Goal: Navigation & Orientation: Find specific page/section

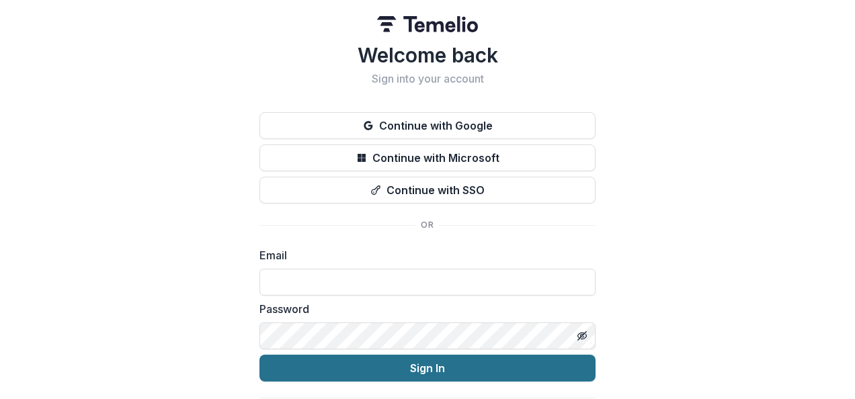
type input "**********"
click at [464, 368] on button "Sign In" at bounding box center [427, 368] width 336 height 27
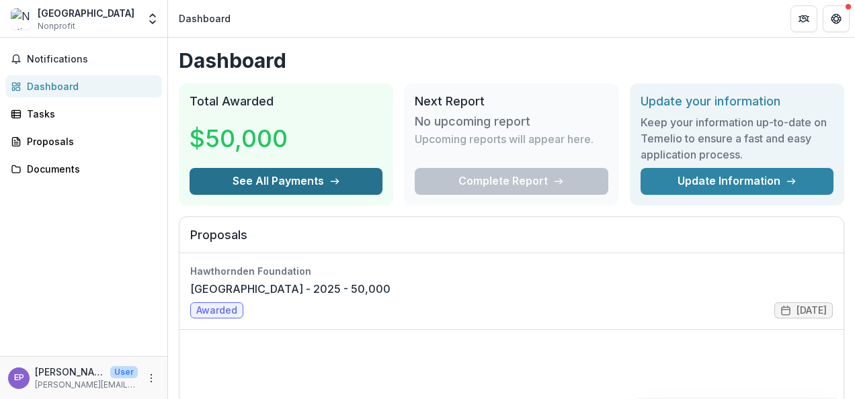
click at [307, 185] on button "See All Payments" at bounding box center [286, 181] width 193 height 27
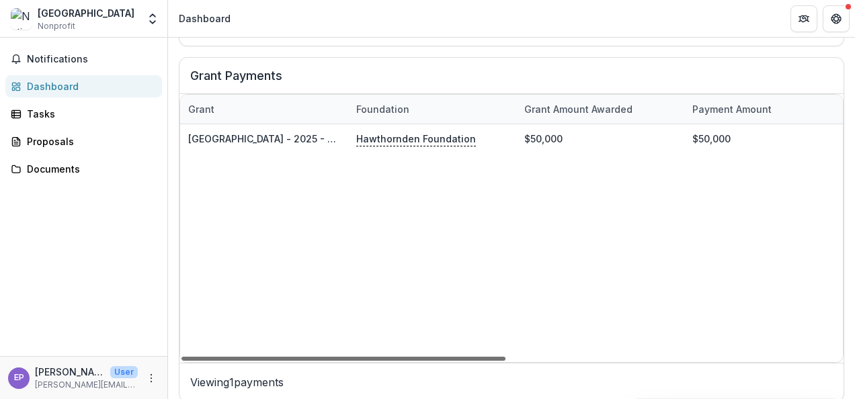
drag, startPoint x: 323, startPoint y: 352, endPoint x: 296, endPoint y: 376, distance: 36.2
click at [296, 361] on div at bounding box center [343, 359] width 324 height 4
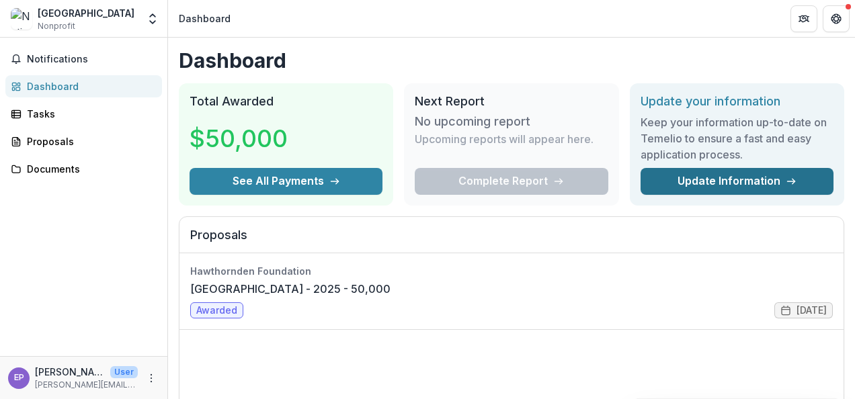
click at [690, 176] on link "Update Information" at bounding box center [736, 181] width 193 height 27
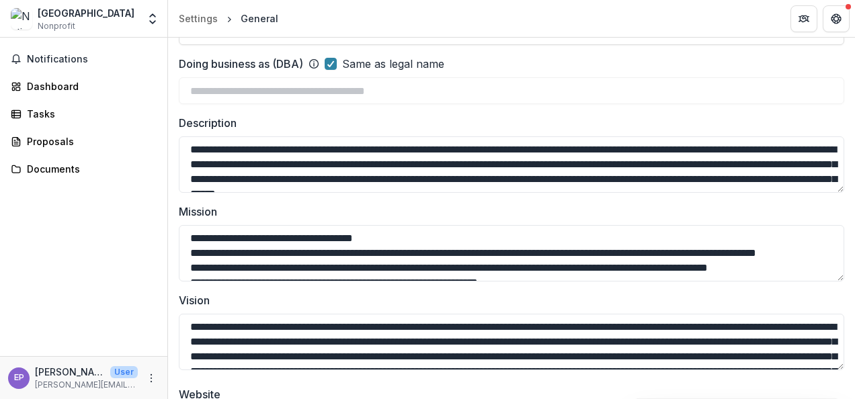
scroll to position [168, 0]
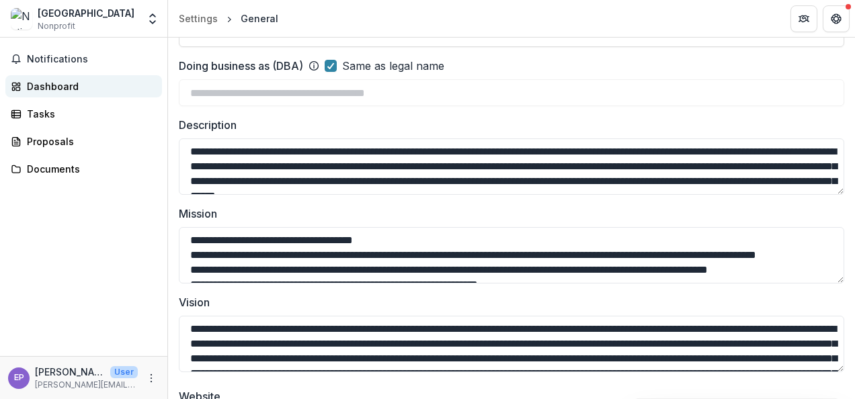
click at [54, 83] on div "Dashboard" at bounding box center [89, 86] width 124 height 14
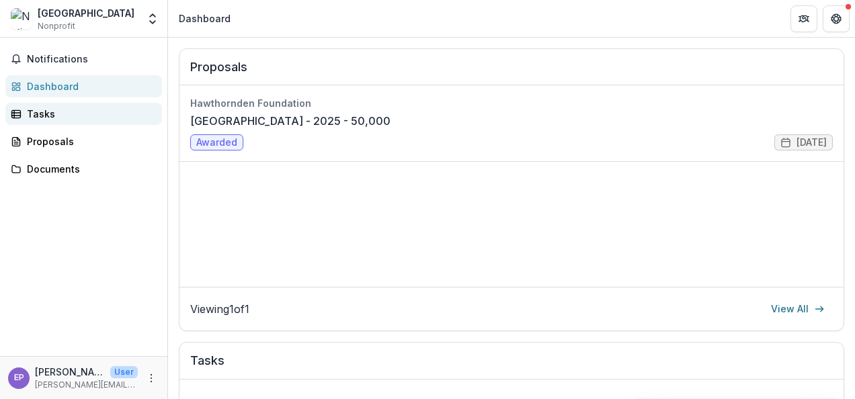
click at [38, 120] on div "Tasks" at bounding box center [89, 114] width 124 height 14
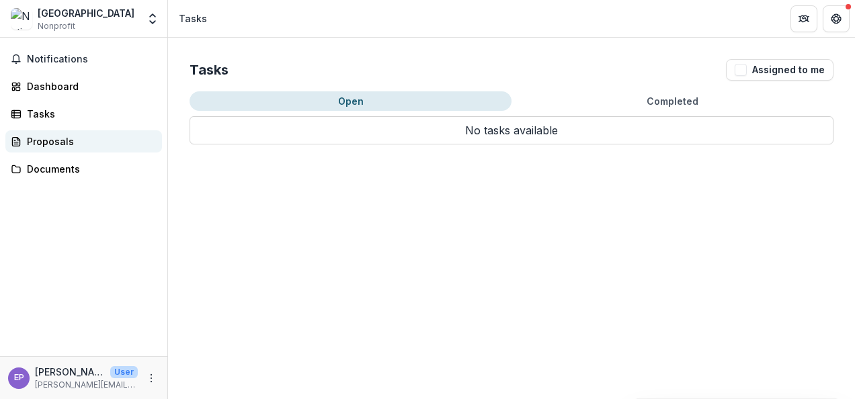
click at [42, 140] on div "Proposals" at bounding box center [89, 141] width 124 height 14
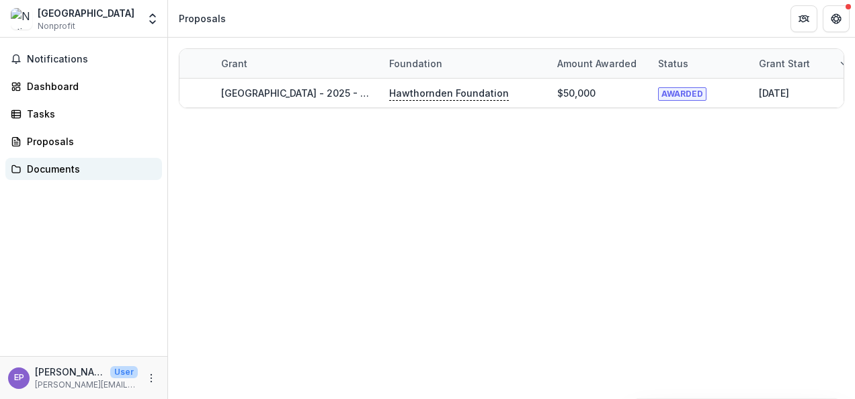
click at [60, 169] on div "Documents" at bounding box center [89, 169] width 124 height 14
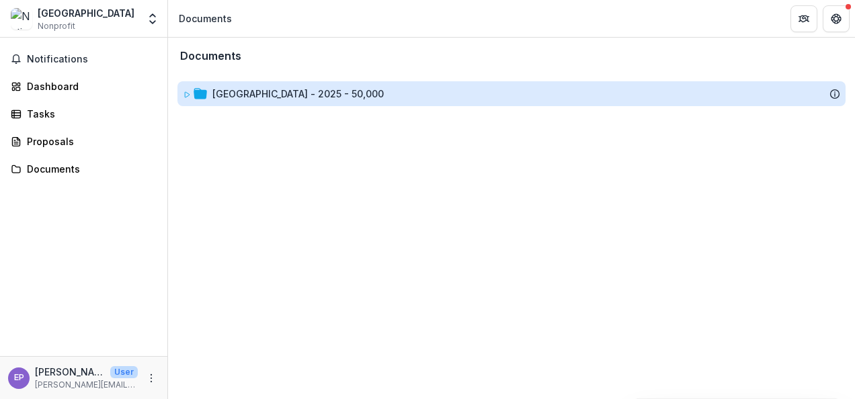
click at [253, 95] on div "[GEOGRAPHIC_DATA] - 2025 - 50,000" at bounding box center [297, 94] width 171 height 14
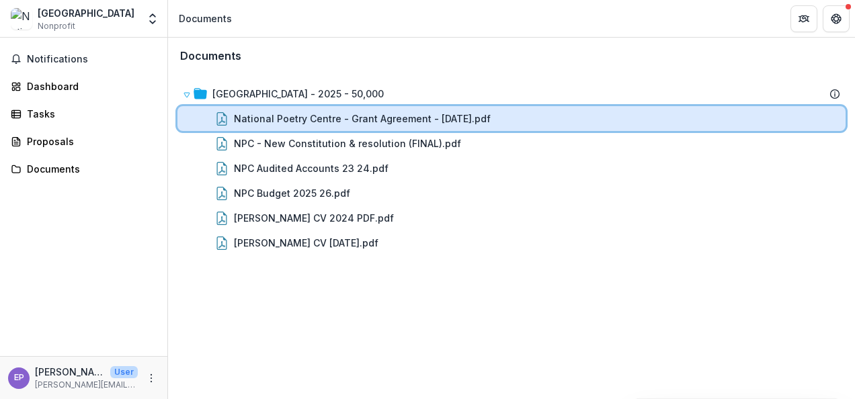
click at [398, 126] on div "National Poetry Centre - Grant Agreement - [DATE].pdf" at bounding box center [511, 118] width 668 height 25
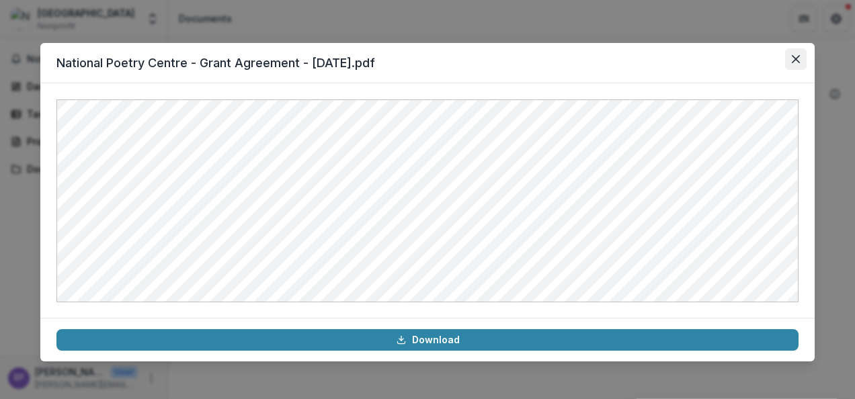
click at [791, 60] on button "Close" at bounding box center [796, 59] width 22 height 22
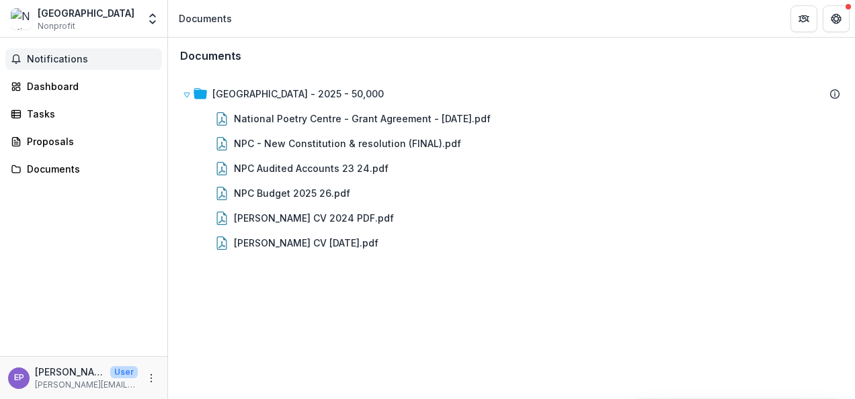
click at [70, 60] on span "Notifications" at bounding box center [92, 59] width 130 height 11
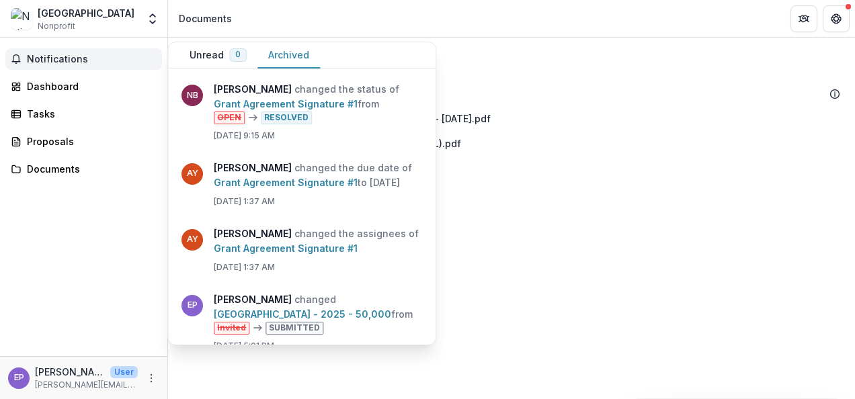
click at [269, 52] on button "Archived" at bounding box center [288, 55] width 63 height 26
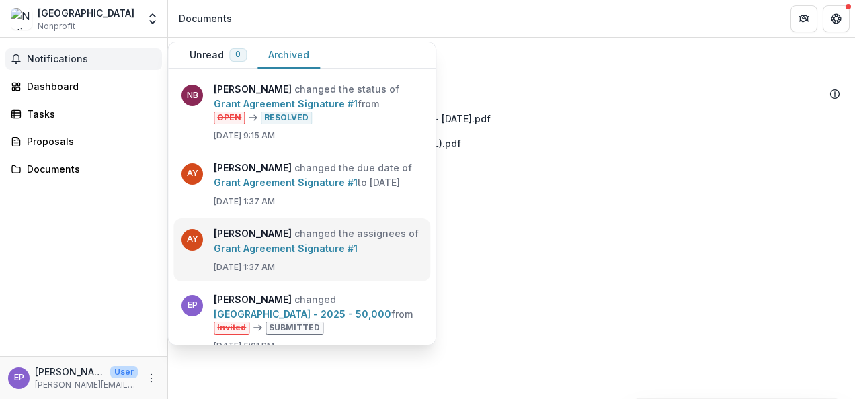
scroll to position [28, 0]
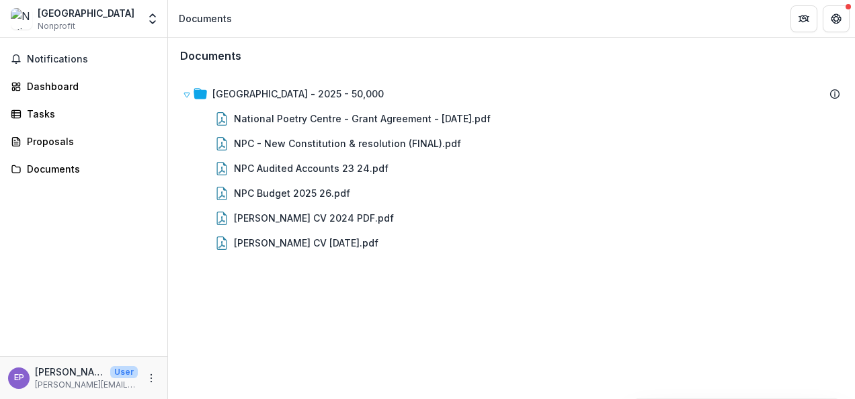
click at [538, 275] on div "Documents National Poetry Centre - 2025 - 50,000 National Poetry Centre - Grant…" at bounding box center [511, 219] width 687 height 362
click at [63, 140] on div "Proposals" at bounding box center [89, 141] width 124 height 14
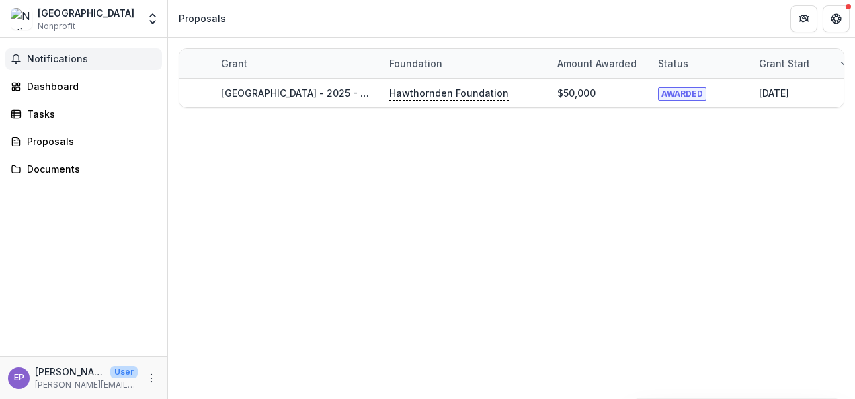
click at [56, 58] on span "Notifications" at bounding box center [92, 59] width 130 height 11
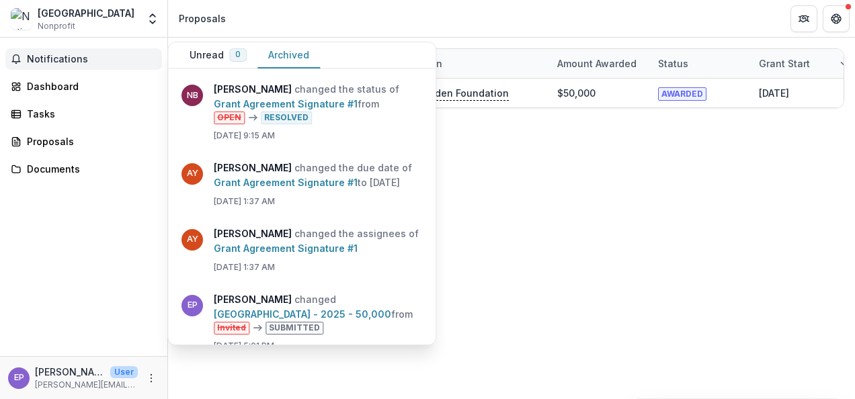
click at [71, 22] on span "Nonprofit" at bounding box center [57, 26] width 38 height 12
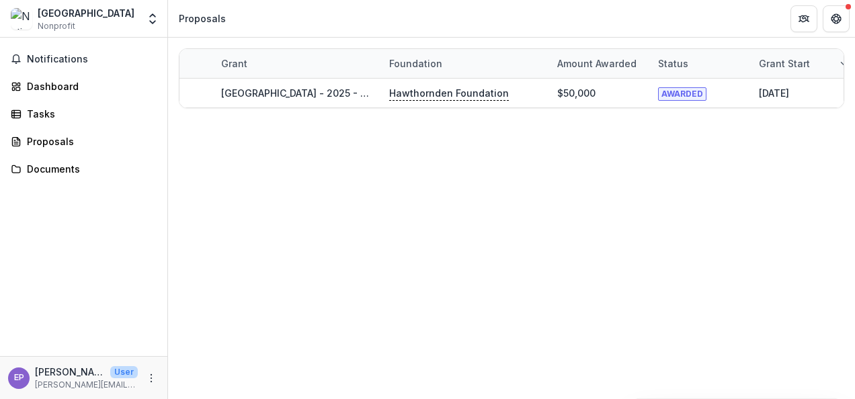
click at [71, 17] on div "[GEOGRAPHIC_DATA]" at bounding box center [86, 13] width 97 height 14
click at [46, 82] on div "Dashboard" at bounding box center [89, 86] width 124 height 14
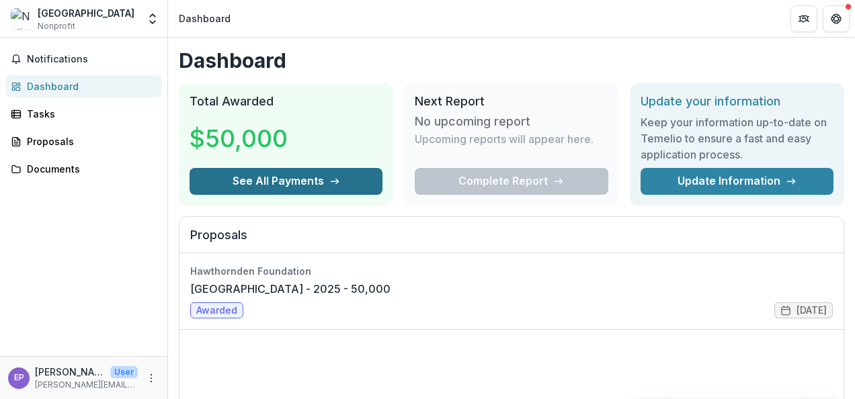
click at [298, 175] on button "See All Payments" at bounding box center [286, 181] width 193 height 27
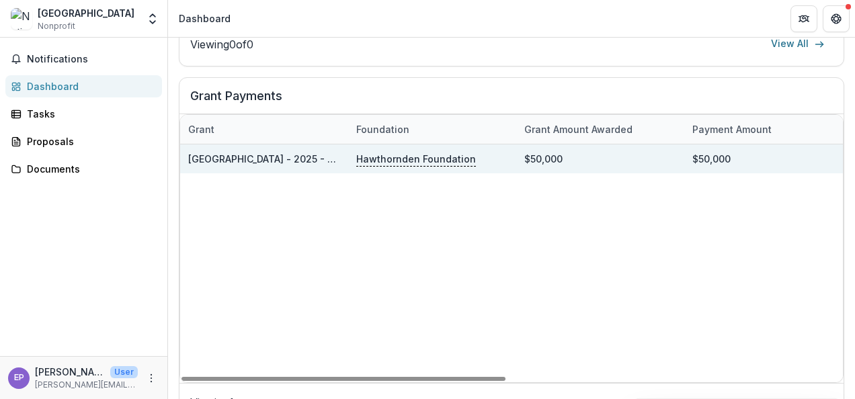
click at [411, 156] on p "Hawthornden Foundation" at bounding box center [416, 159] width 120 height 15
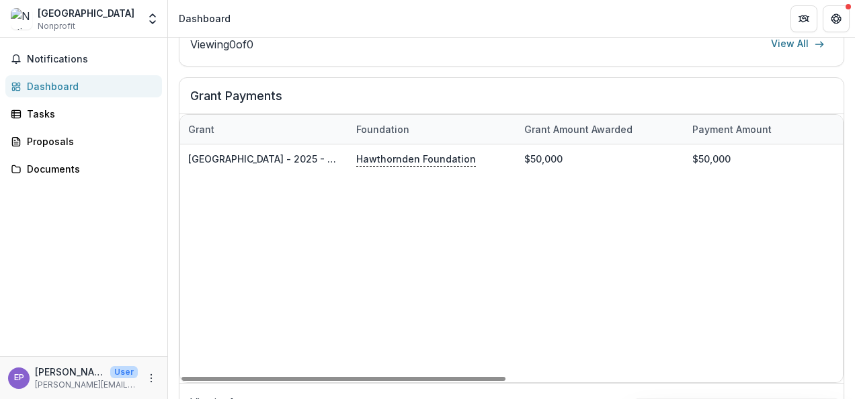
click at [419, 274] on div "National Poetry Centre - 2025 - 50,000 Hawthornden Foundation $50,000 $50,000 […" at bounding box center [852, 263] width 1344 height 238
